Goal: Task Accomplishment & Management: Manage account settings

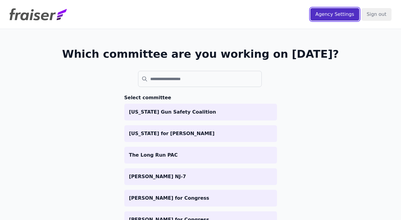
click at [344, 15] on input "Agency Settings" at bounding box center [335, 14] width 49 height 13
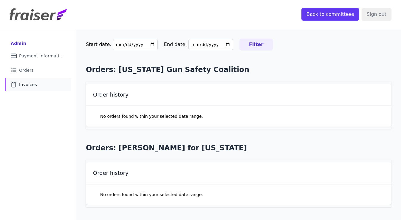
click at [32, 79] on link "Clipboard Icon Outline of a clipboard Invoices" at bounding box center [38, 84] width 67 height 13
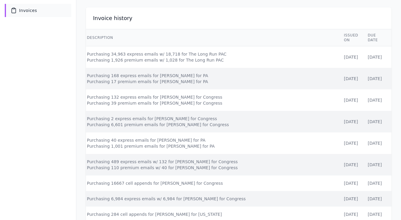
scroll to position [0, 10]
